Goal: Information Seeking & Learning: Learn about a topic

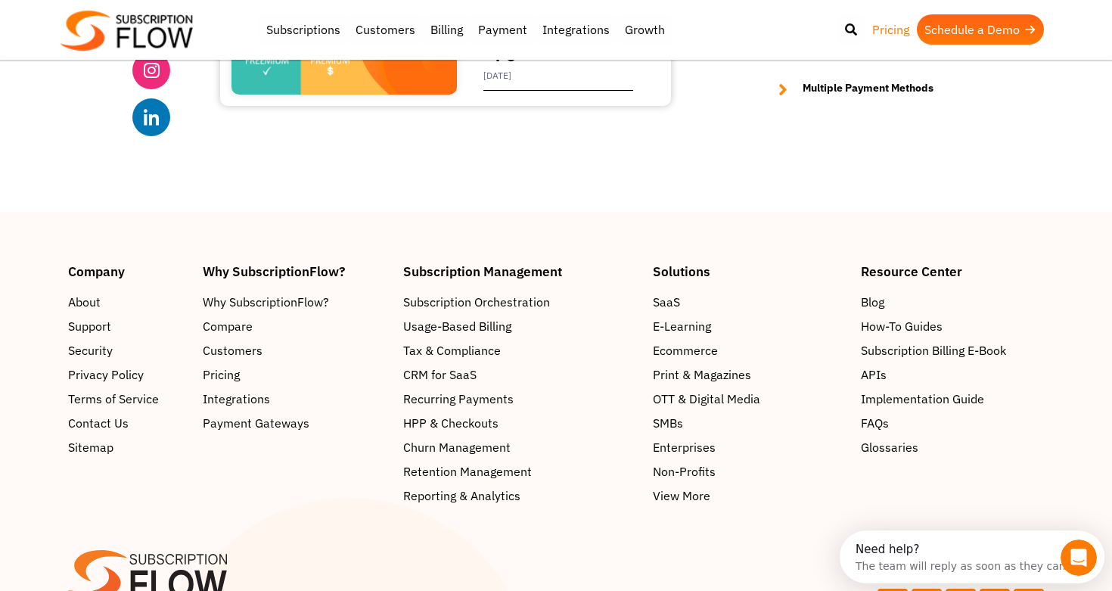
click at [884, 23] on link "Pricing" at bounding box center [890, 29] width 52 height 30
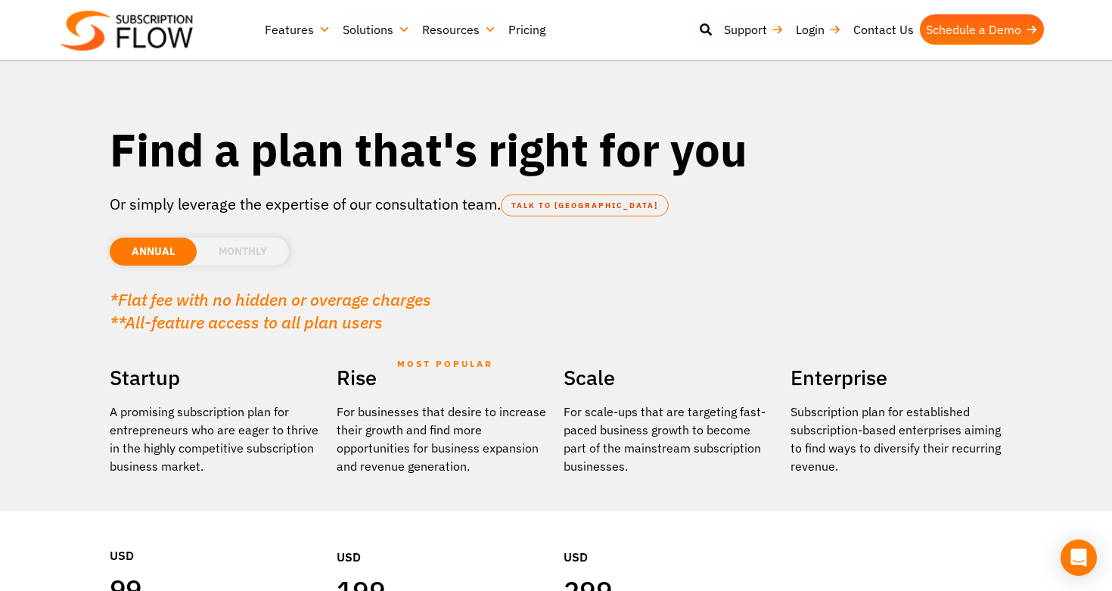
click at [280, 21] on link "Features" at bounding box center [298, 29] width 78 height 30
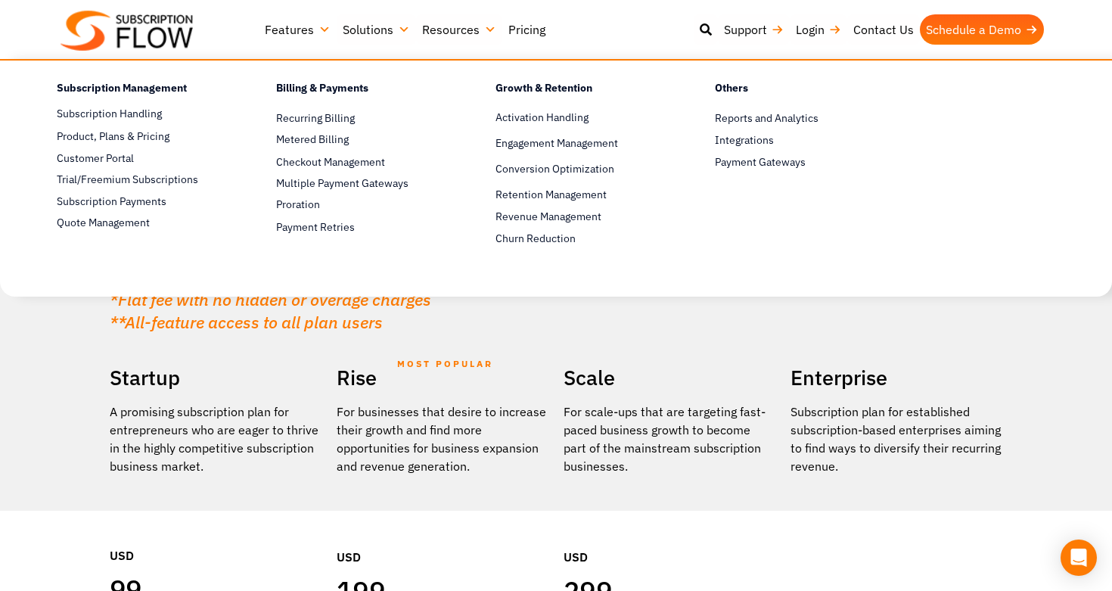
click at [141, 13] on img at bounding box center [126, 31] width 132 height 40
